Goal: Task Accomplishment & Management: Manage account settings

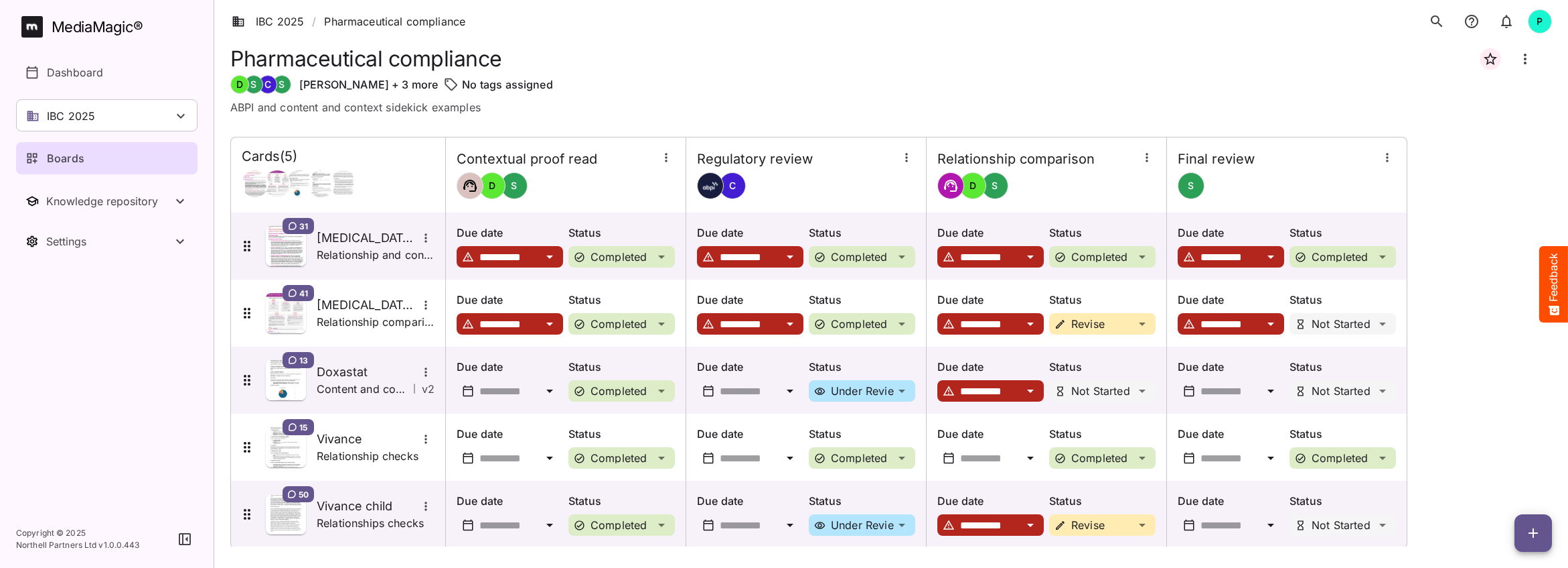
click at [111, 167] on link "Boards" at bounding box center [106, 158] width 181 height 32
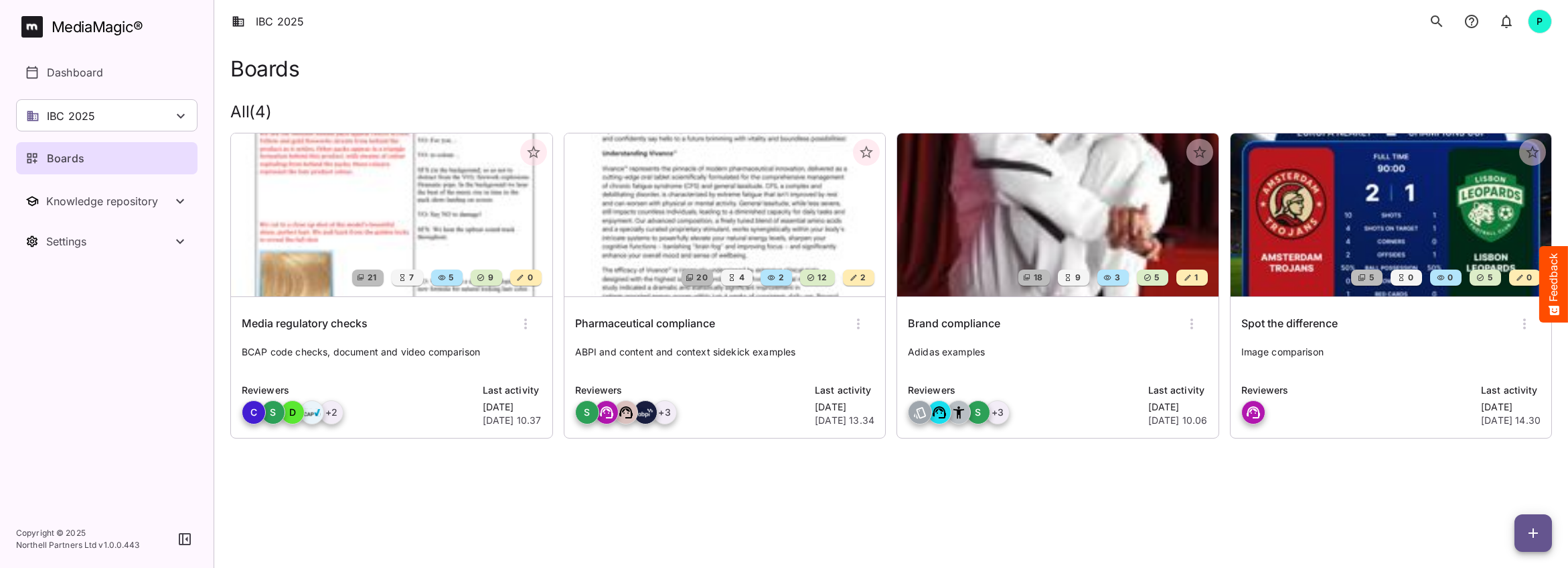
click at [1001, 242] on img at bounding box center [1058, 215] width 321 height 163
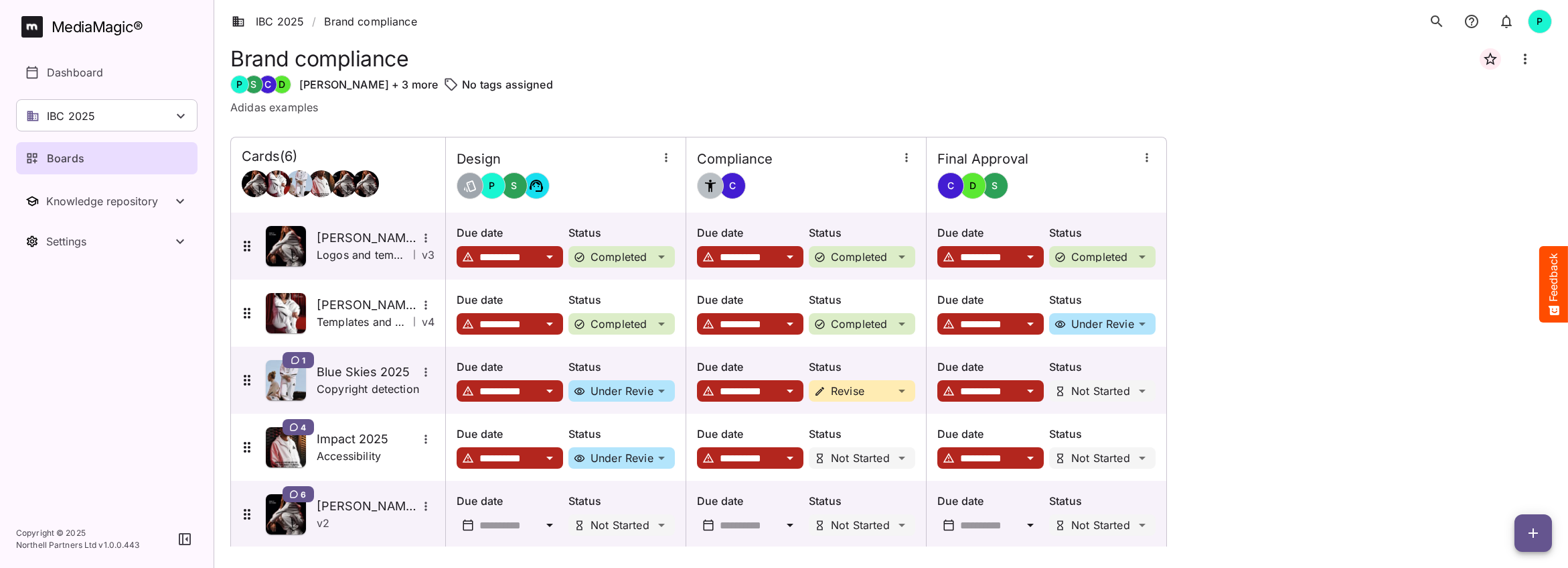
click at [907, 158] on icon "button" at bounding box center [906, 157] width 13 height 13
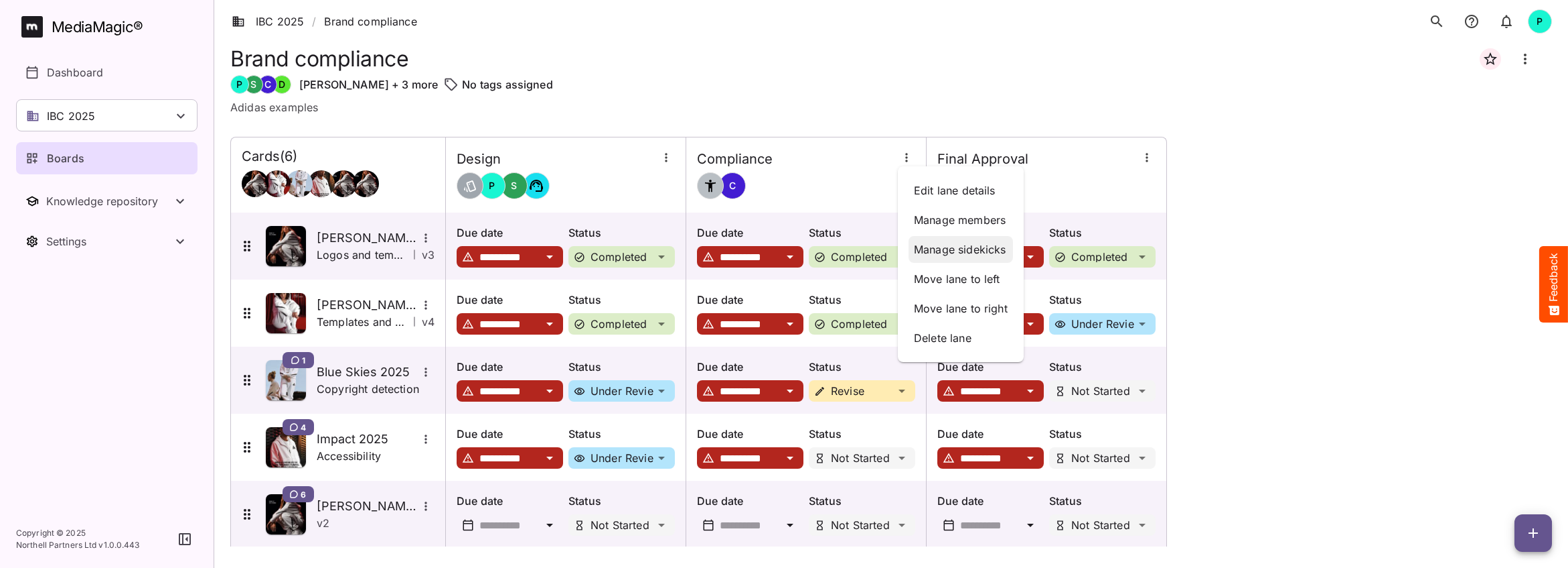
click at [955, 249] on p "Manage sidekicks" at bounding box center [961, 250] width 93 height 16
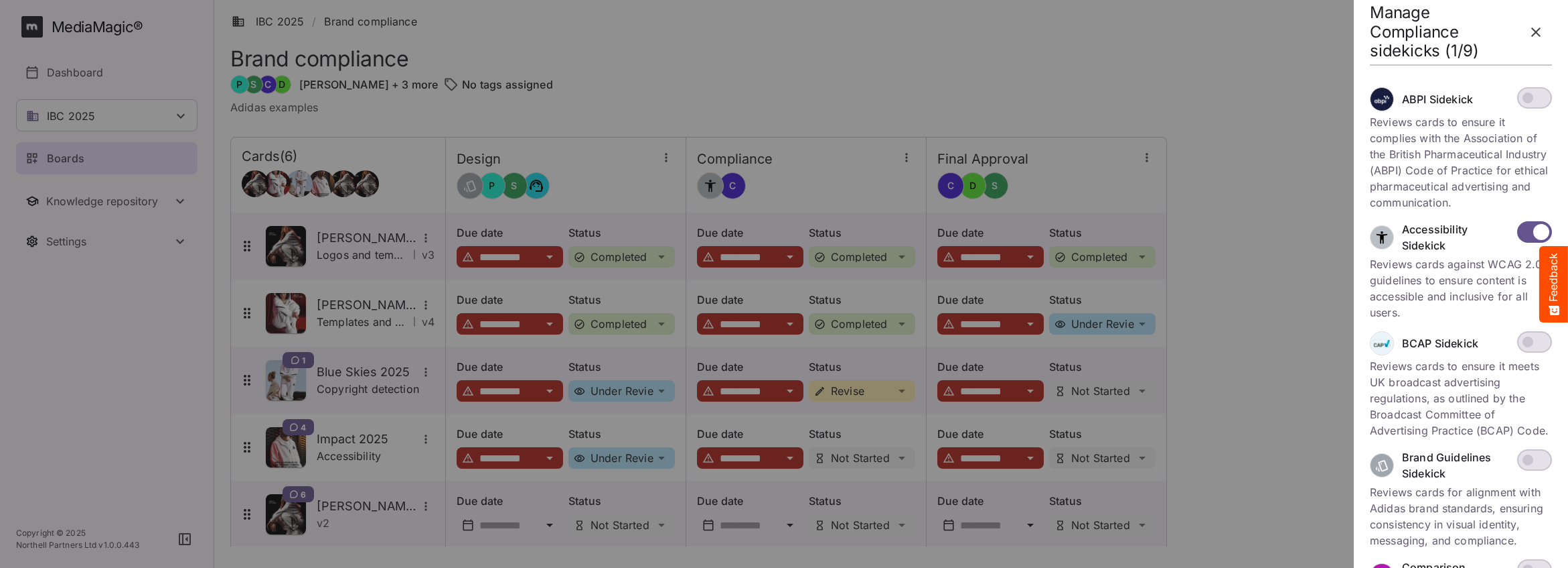
click at [1541, 29] on icon "button" at bounding box center [1536, 32] width 16 height 16
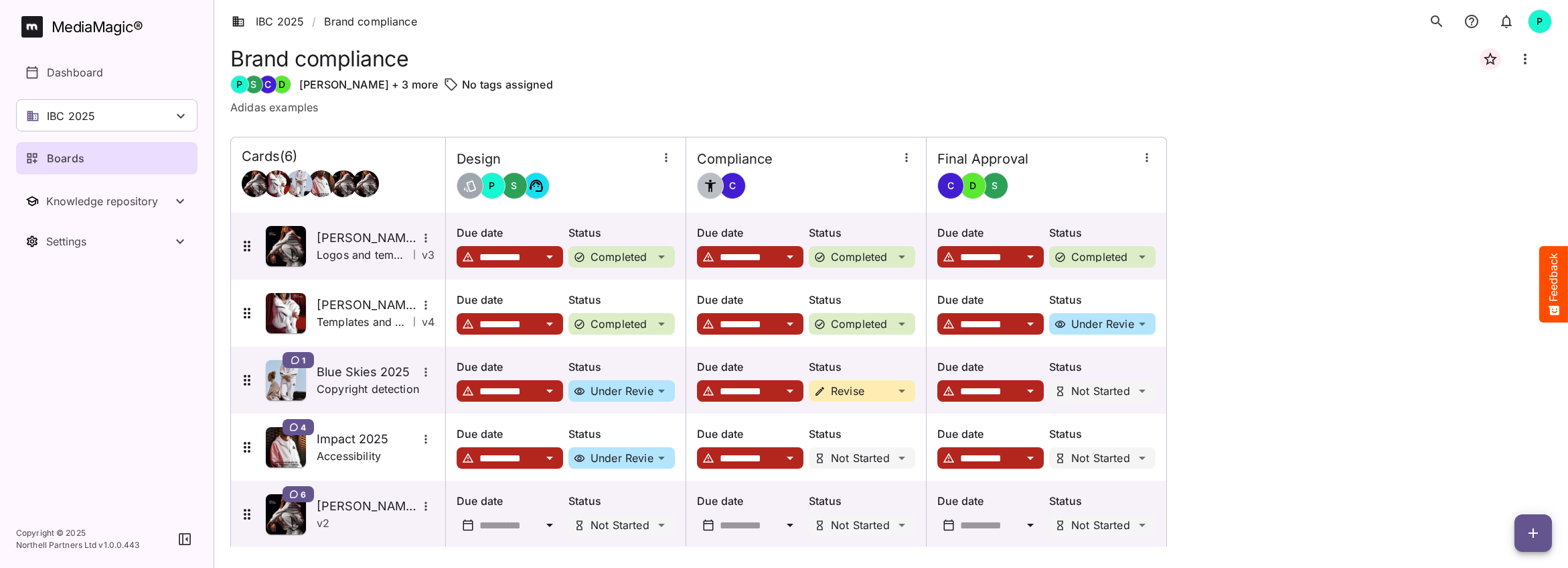
click at [906, 162] on icon "button" at bounding box center [906, 157] width 13 height 13
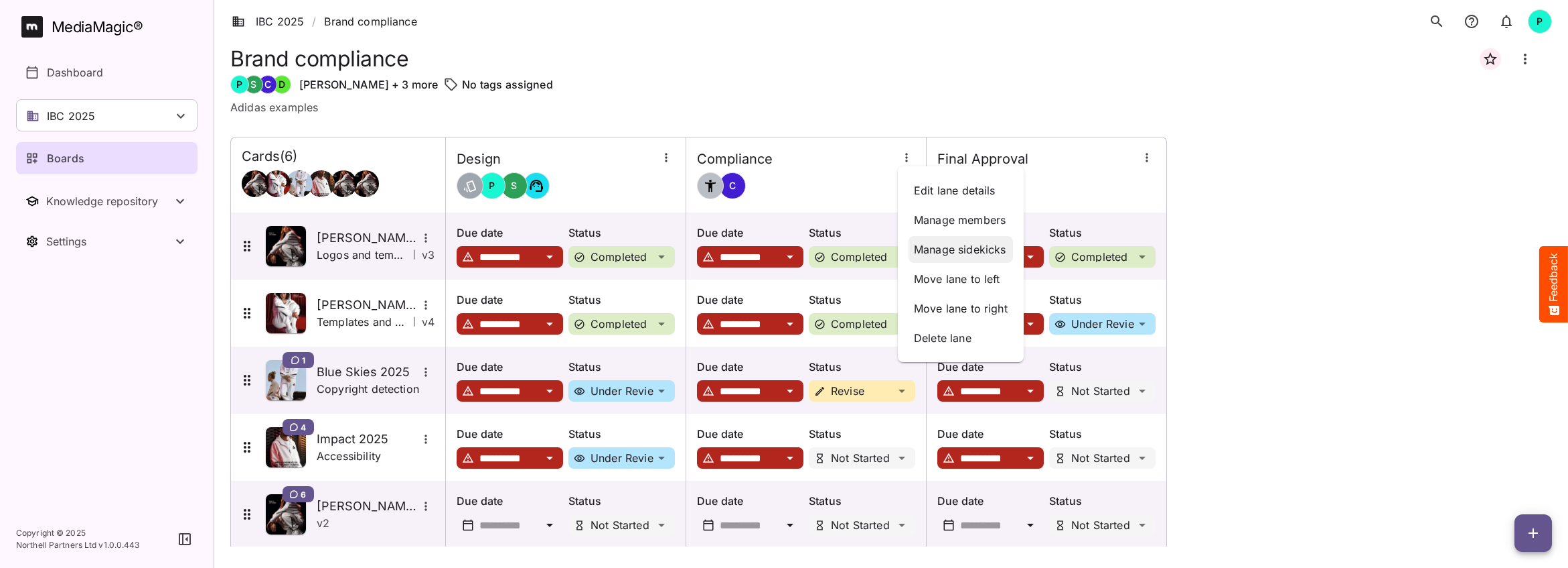
click at [955, 248] on p "Manage sidekicks" at bounding box center [961, 250] width 93 height 16
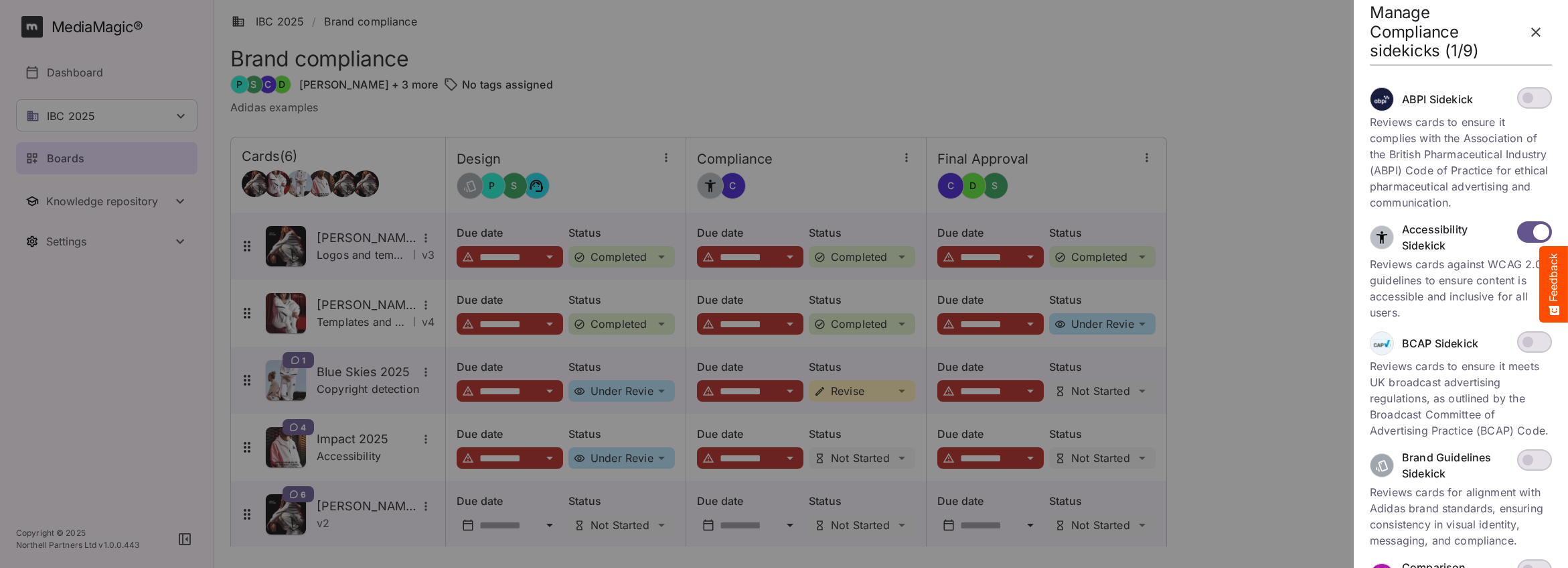
click at [1532, 29] on icon "button" at bounding box center [1536, 32] width 9 height 10
